Goal: Information Seeking & Learning: Learn about a topic

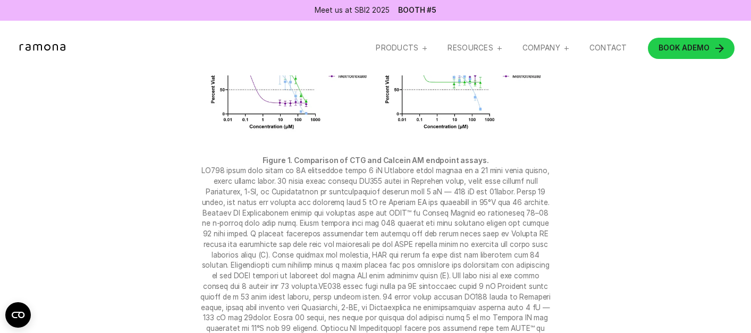
scroll to position [1913, 0]
drag, startPoint x: 423, startPoint y: 219, endPoint x: 489, endPoint y: 223, distance: 66.5
click at [489, 223] on figcaption "Figure 1. Comparison of CTG and Calcein AM endpoint assays." at bounding box center [375, 281] width 353 height 252
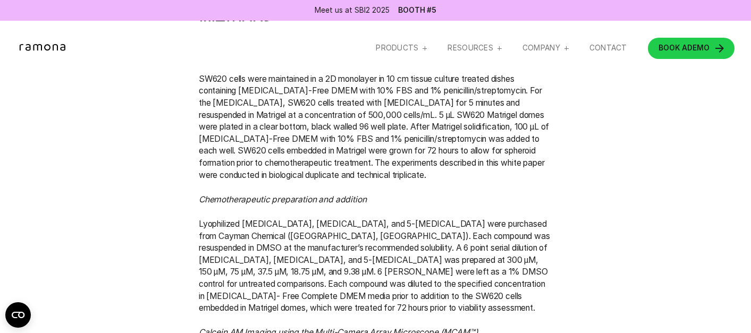
scroll to position [4623, 0]
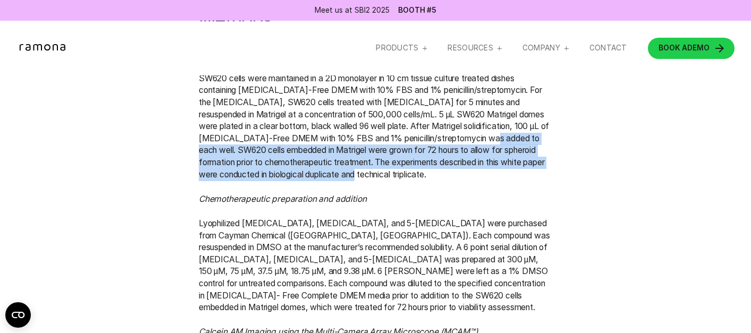
drag, startPoint x: 498, startPoint y: 265, endPoint x: 498, endPoint y: 305, distance: 40.4
click at [498, 193] on p "SW620 cells were maintained in a 2D monolayer in 10 cm tissue culture treated d…" at bounding box center [375, 133] width 353 height 121
drag, startPoint x: 501, startPoint y: 303, endPoint x: 497, endPoint y: 271, distance: 32.1
click at [497, 193] on p "SW620 cells were maintained in a 2D monolayer in 10 cm tissue culture treated d…" at bounding box center [375, 133] width 353 height 121
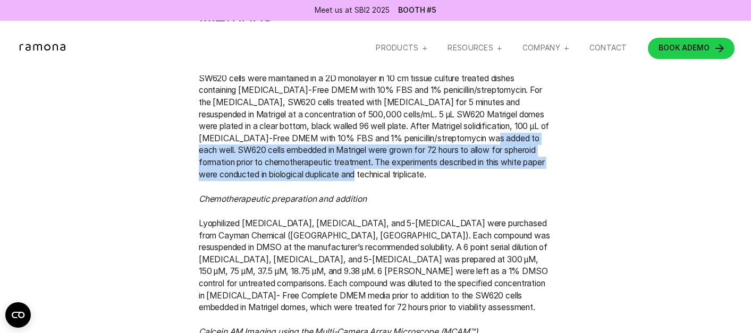
drag, startPoint x: 499, startPoint y: 267, endPoint x: 511, endPoint y: 307, distance: 42.2
click at [511, 193] on p "SW620 cells were maintained in a 2D monolayer in 10 cm tissue culture treated d…" at bounding box center [375, 133] width 353 height 121
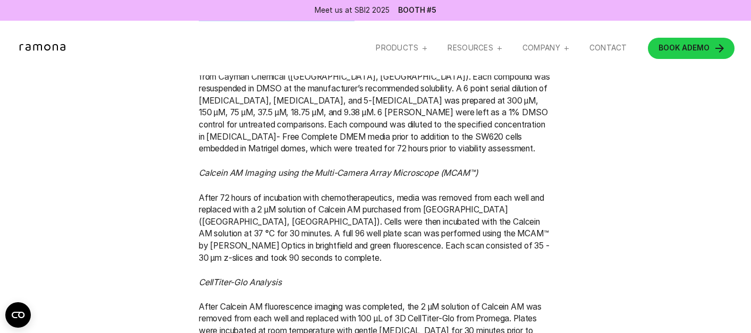
scroll to position [4782, 0]
drag, startPoint x: 309, startPoint y: 230, endPoint x: 477, endPoint y: 227, distance: 168.5
click at [477, 167] on p "Lyophilized [MEDICAL_DATA], [MEDICAL_DATA], and 5-[MEDICAL_DATA] were purchased…" at bounding box center [375, 112] width 353 height 108
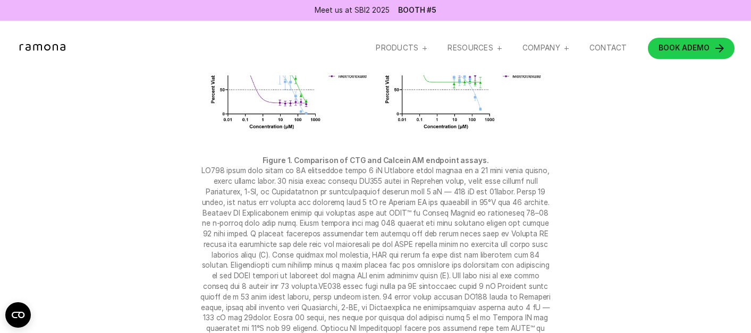
scroll to position [1913, 0]
